Goal: Find specific page/section: Find specific page/section

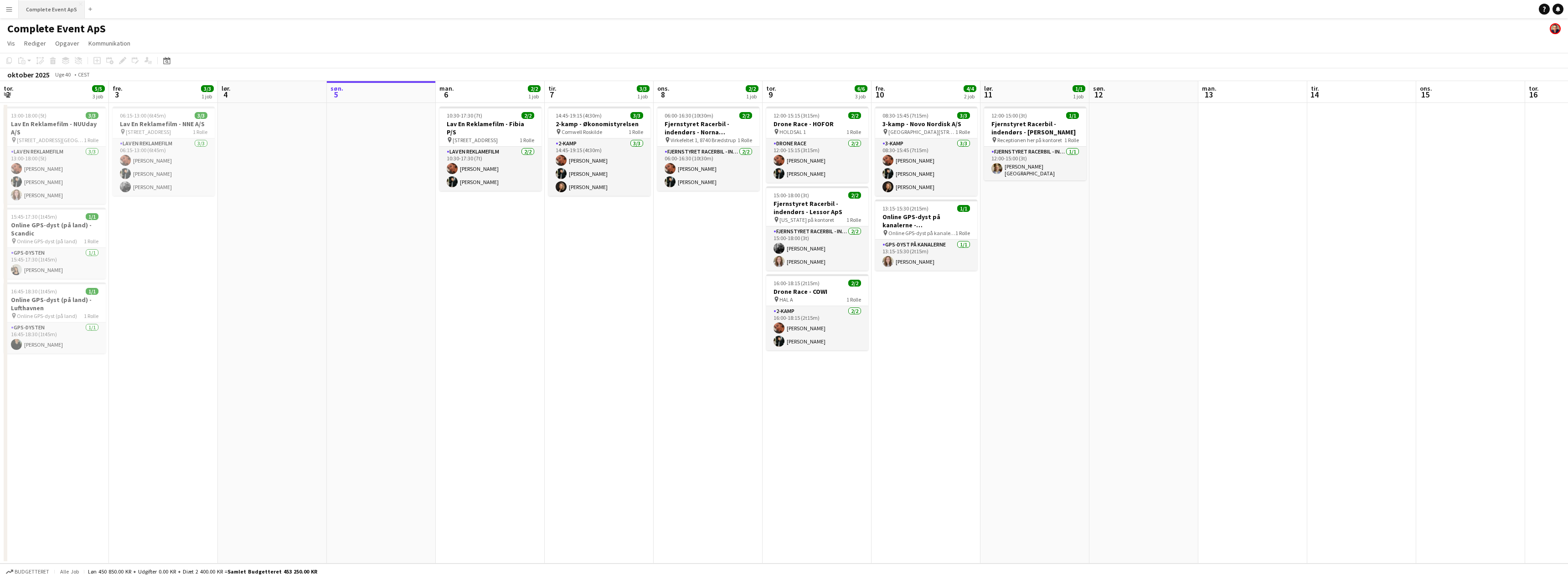
click at [46, 9] on button "Complete Event ApS Luk" at bounding box center [52, 9] width 66 height 18
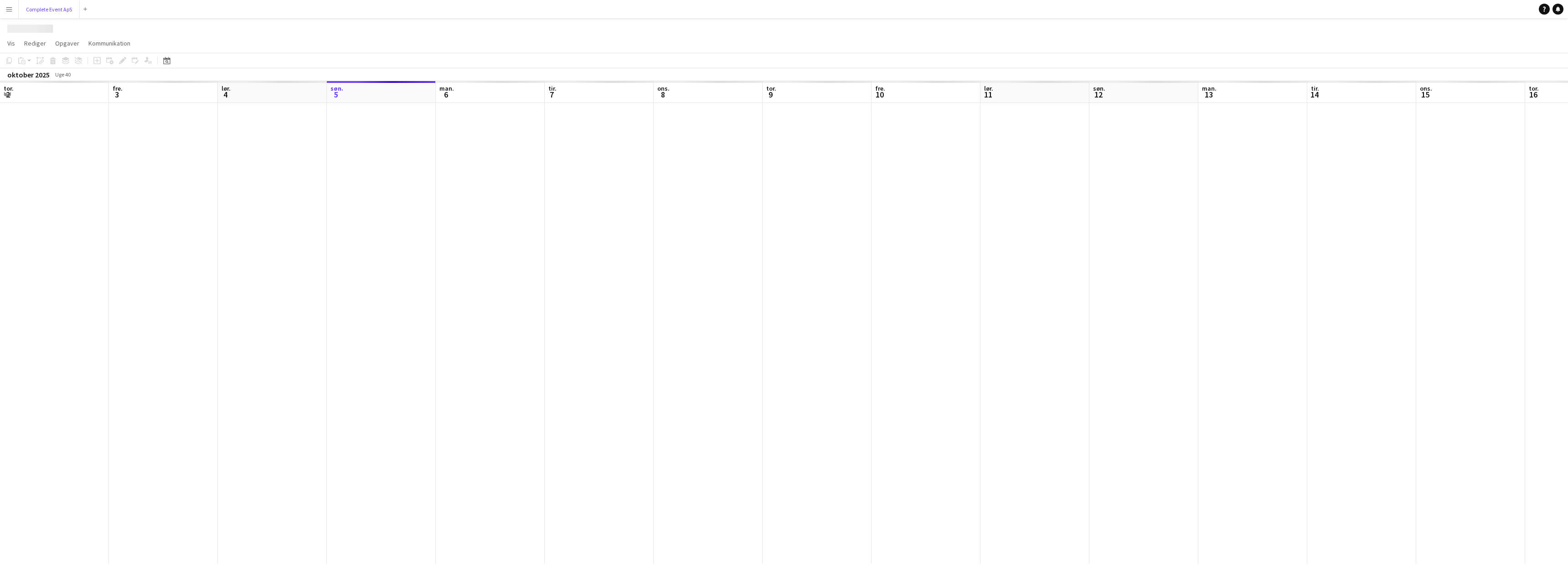
scroll to position [0, 218]
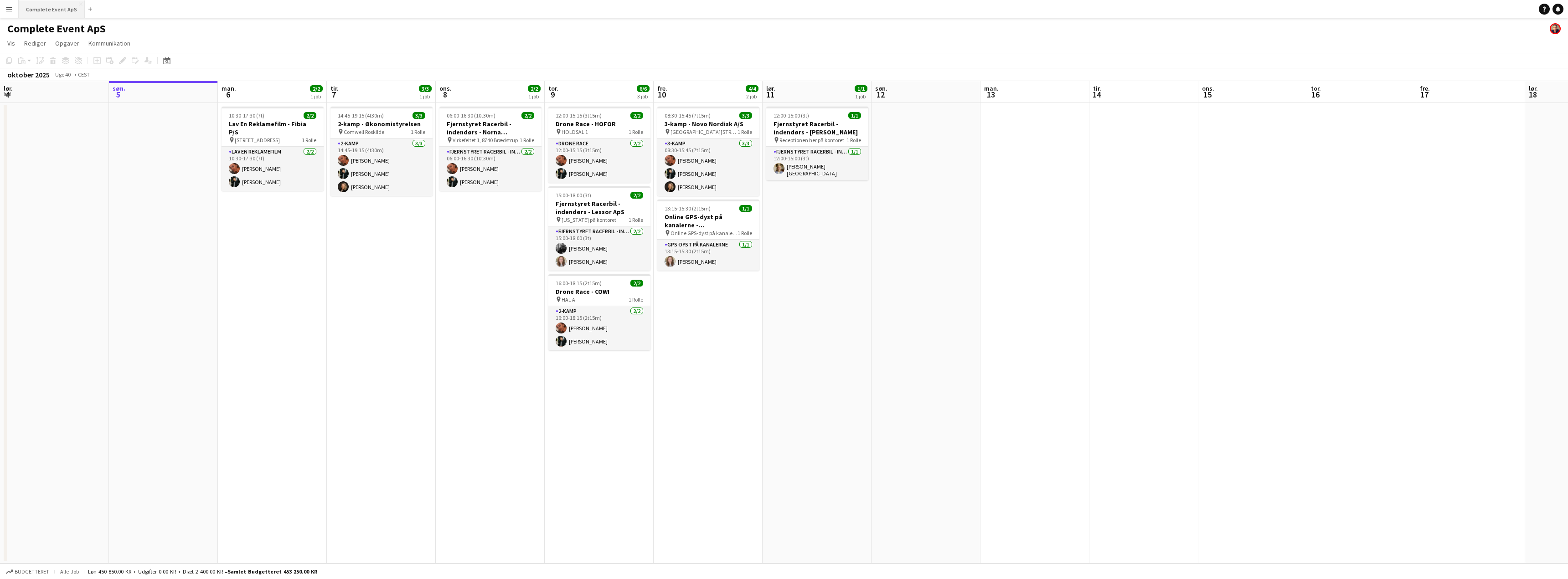
click at [74, 5] on button "Complete Event ApS Luk" at bounding box center [52, 9] width 66 height 18
drag, startPoint x: 75, startPoint y: 3, endPoint x: 63, endPoint y: 8, distance: 13.0
click at [79, 2] on app-icon "Luk" at bounding box center [81, 4] width 4 height 4
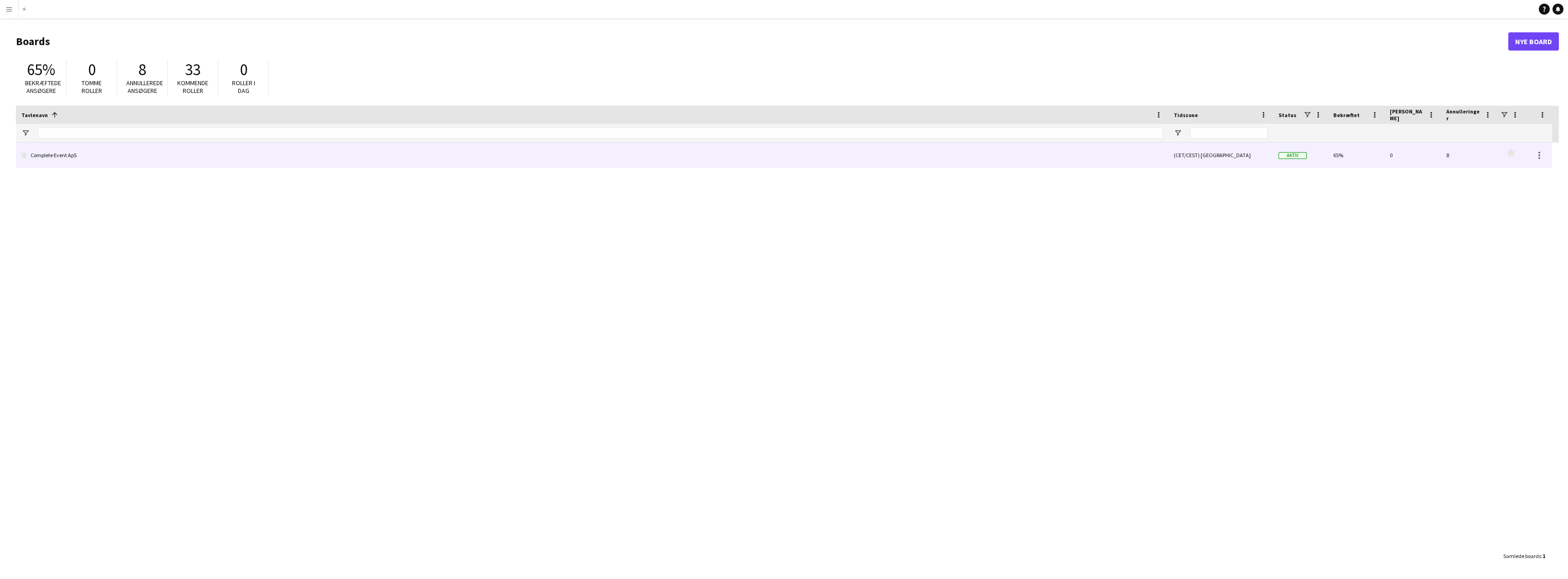
click at [75, 154] on link "Complete Event ApS" at bounding box center [592, 155] width 1141 height 26
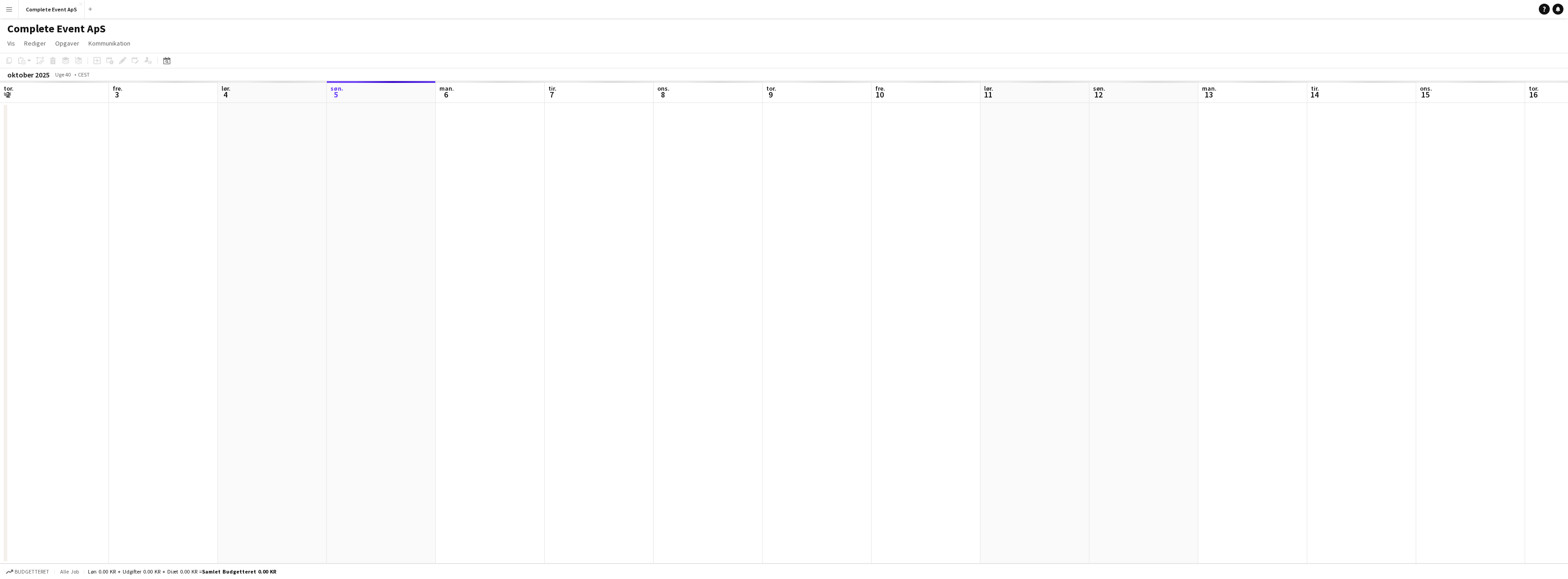
scroll to position [0, 218]
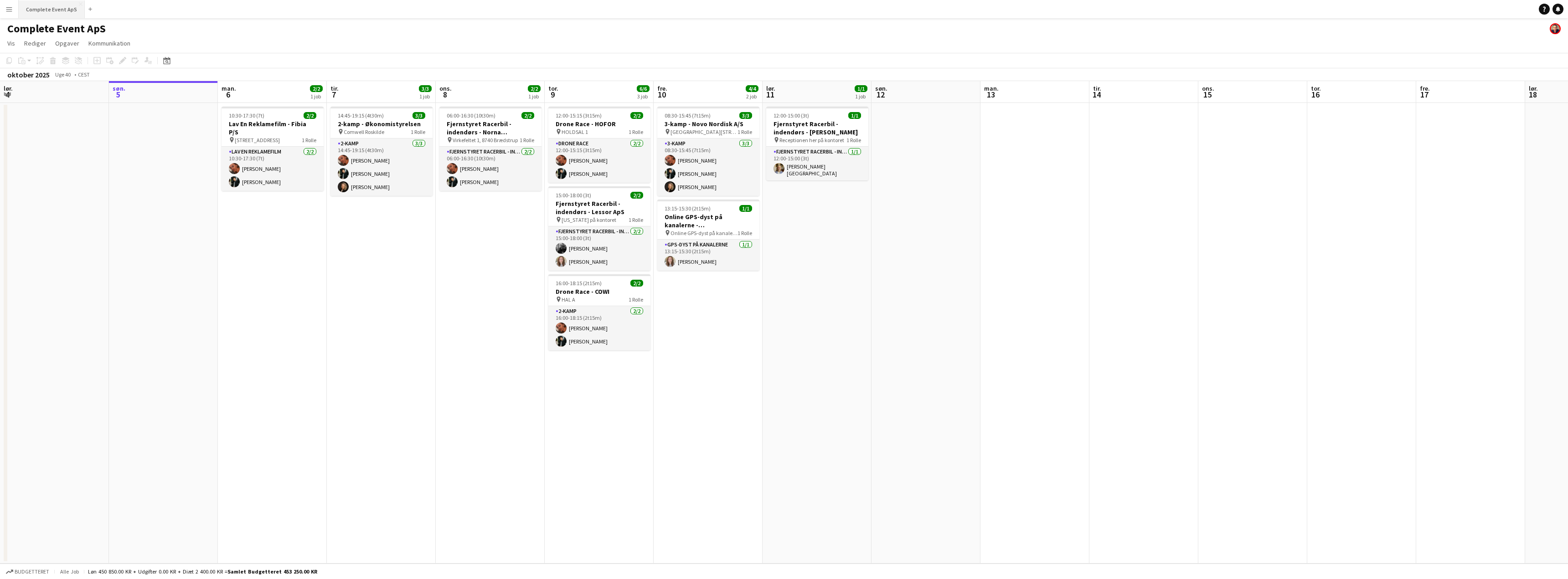
click at [46, 11] on button "Complete Event ApS Luk" at bounding box center [52, 9] width 66 height 18
click at [46, 7] on button "Complete Event ApS Luk" at bounding box center [52, 9] width 66 height 18
